Goal: Ask a question

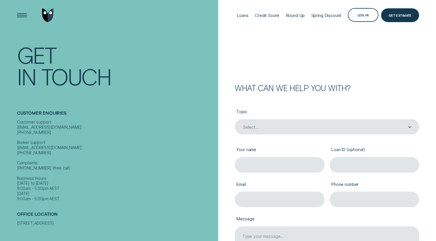
click at [358, 30] on div "Loans Credit Score Round Up Spring Discount Log in Log in Customer Dashboard Vi…" at bounding box center [326, 15] width 186 height 31
click at [360, 15] on div "Log in" at bounding box center [363, 15] width 11 height 3
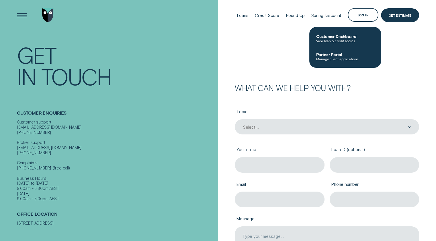
click at [335, 35] on span "Customer Dashboard" at bounding box center [345, 36] width 58 height 5
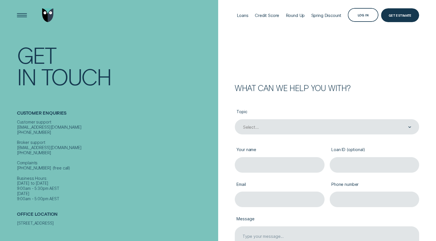
click at [20, 15] on div "Open Menu" at bounding box center [21, 14] width 19 height 19
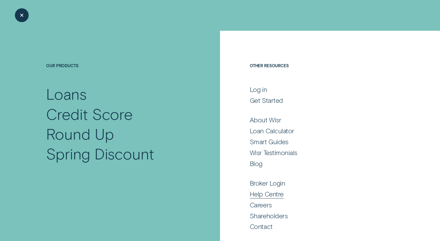
click at [267, 195] on div "Help Centre" at bounding box center [267, 194] width 34 height 8
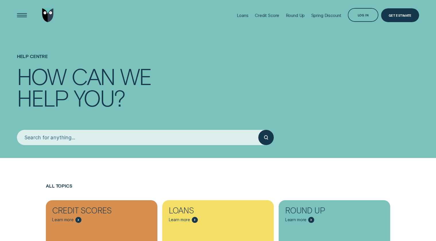
click at [22, 14] on div "Open Menu" at bounding box center [21, 14] width 19 height 19
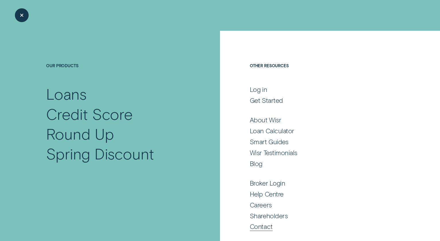
click at [259, 226] on div "Contact" at bounding box center [261, 226] width 23 height 8
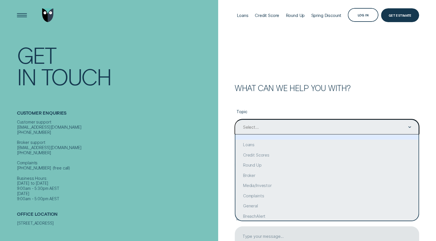
click at [409, 126] on div "Contact form" at bounding box center [409, 127] width 3 height 15
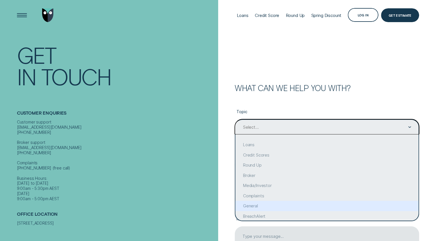
click at [248, 202] on div "General" at bounding box center [326, 205] width 183 height 10
type input "General"
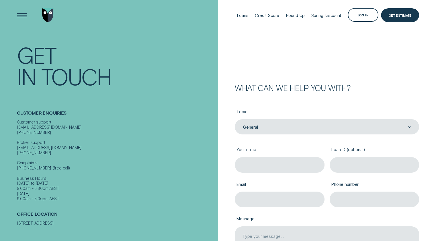
click at [256, 167] on input "Your name" at bounding box center [280, 164] width 90 height 15
type input "[PERSON_NAME]"
type input "[EMAIL_ADDRESS][DOMAIN_NAME]"
type input "0262975825"
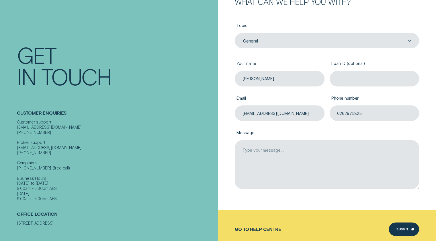
scroll to position [87, 0]
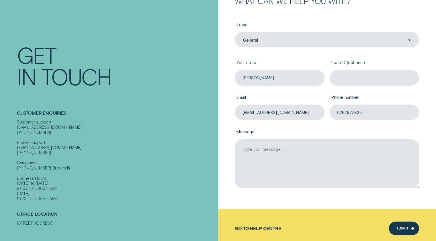
click at [244, 149] on textarea "Message" at bounding box center [327, 163] width 184 height 49
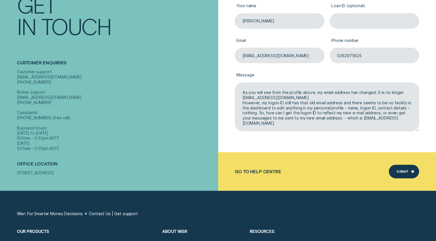
scroll to position [144, 0]
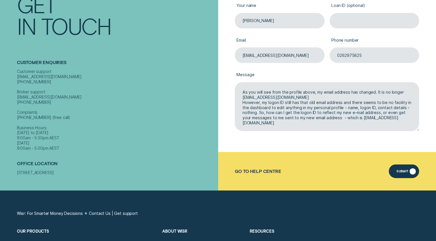
type textarea "As you will see from the profile above, my email address has changed. It is no …"
click at [402, 170] on div "Submit" at bounding box center [403, 171] width 12 height 3
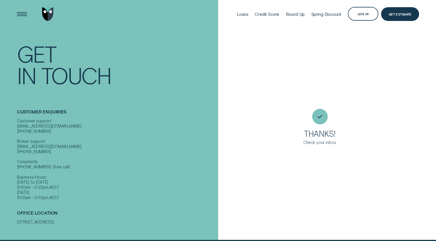
scroll to position [0, 0]
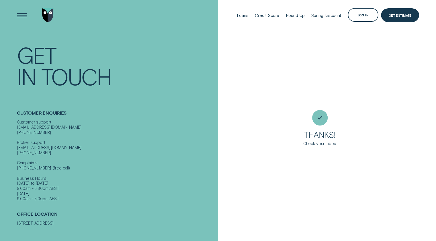
click at [22, 12] on div "Open Menu" at bounding box center [21, 14] width 19 height 19
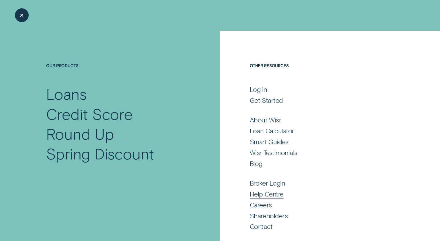
click at [264, 194] on div "Help Centre" at bounding box center [267, 194] width 34 height 8
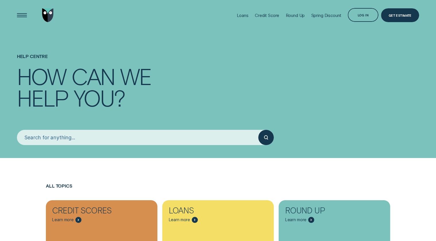
drag, startPoint x: 26, startPoint y: 136, endPoint x: 32, endPoint y: 134, distance: 7.0
click at [29, 135] on input "search" at bounding box center [138, 137] width 242 height 15
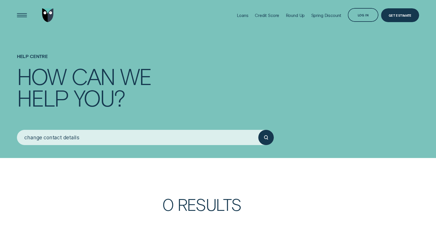
click at [267, 136] on circle "submit" at bounding box center [265, 136] width 3 height 3
drag, startPoint x: 42, startPoint y: 138, endPoint x: 15, endPoint y: 139, distance: 26.4
click at [15, 139] on div "change contact details" at bounding box center [145, 137] width 262 height 15
drag, startPoint x: 45, startPoint y: 137, endPoint x: 63, endPoint y: 136, distance: 18.1
click at [63, 136] on input "contact details" at bounding box center [138, 137] width 242 height 15
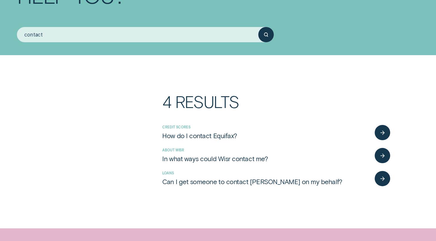
scroll to position [106, 0]
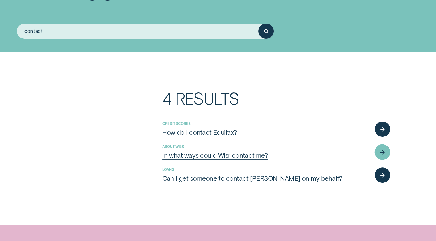
type input "contact"
click at [380, 151] on div "button" at bounding box center [382, 151] width 15 height 15
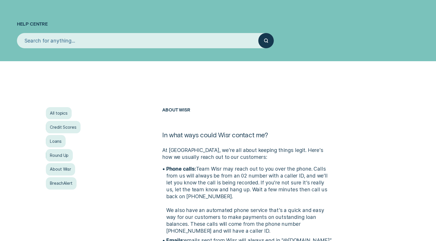
scroll to position [38, 0]
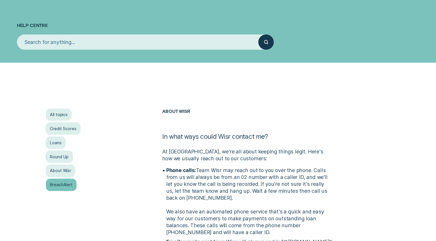
click at [57, 183] on div "BreachAlert" at bounding box center [61, 184] width 31 height 12
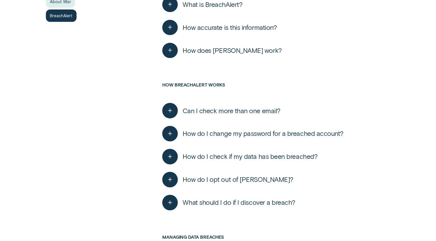
scroll to position [203, 0]
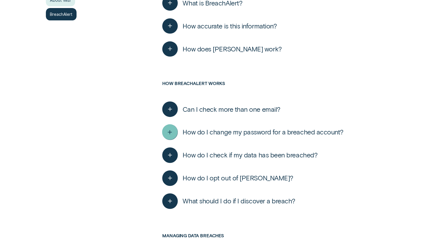
click at [169, 130] on icon "button" at bounding box center [170, 132] width 8 height 9
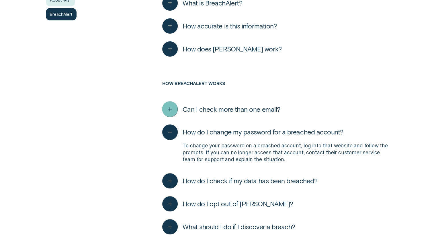
click at [168, 108] on icon "button" at bounding box center [170, 109] width 8 height 9
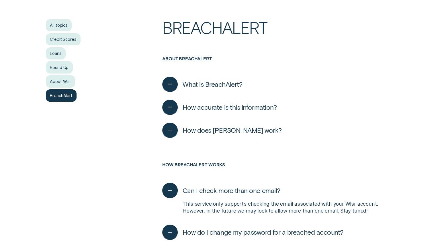
scroll to position [102, 0]
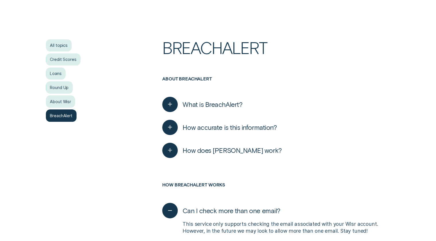
scroll to position [29, 0]
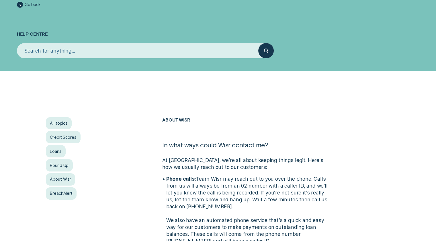
click at [36, 48] on input "search" at bounding box center [138, 50] width 242 height 15
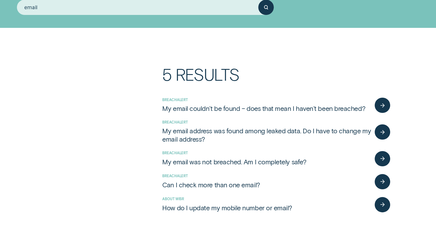
scroll to position [73, 0]
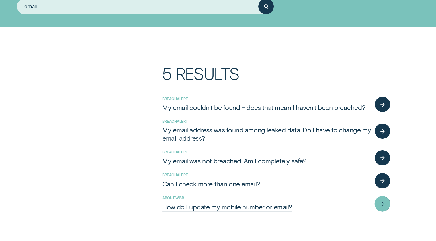
type input "email"
click at [383, 201] on div "button" at bounding box center [382, 203] width 15 height 15
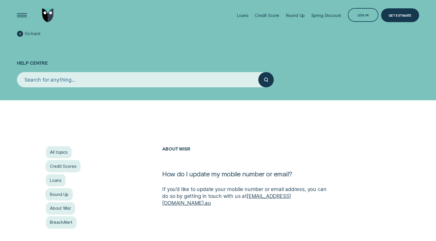
click at [262, 195] on link "[EMAIL_ADDRESS][DOMAIN_NAME]" at bounding box center [226, 199] width 128 height 13
